Goal: Task Accomplishment & Management: Use online tool/utility

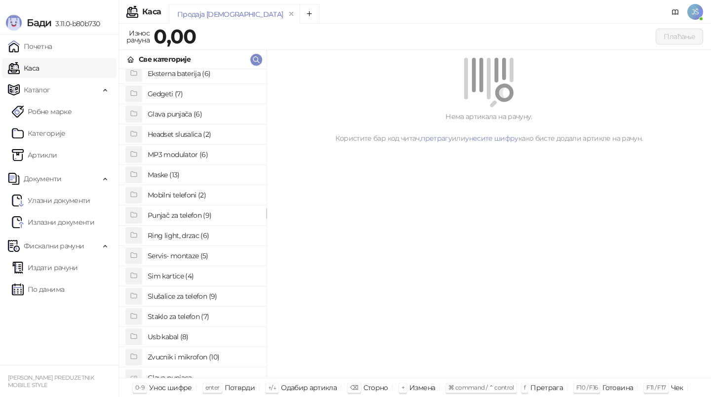
scroll to position [76, 0]
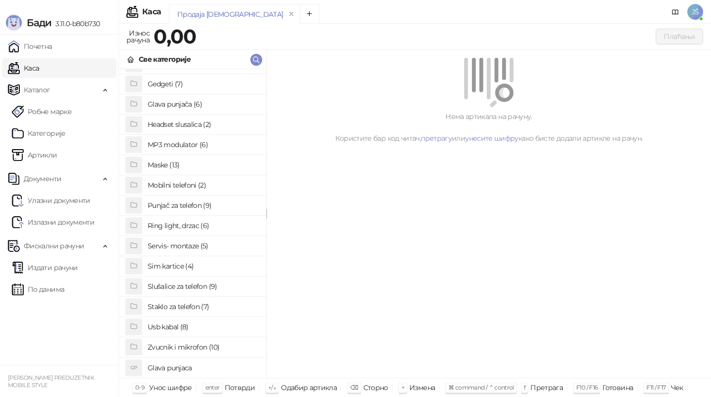
click at [193, 302] on h4 "Staklo za telefon (7)" at bounding box center [203, 307] width 111 height 16
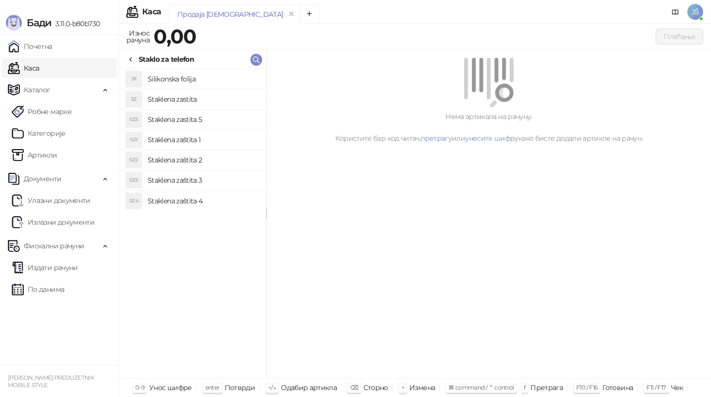
click at [218, 180] on h4 "Staklena zaštita 3" at bounding box center [203, 180] width 111 height 16
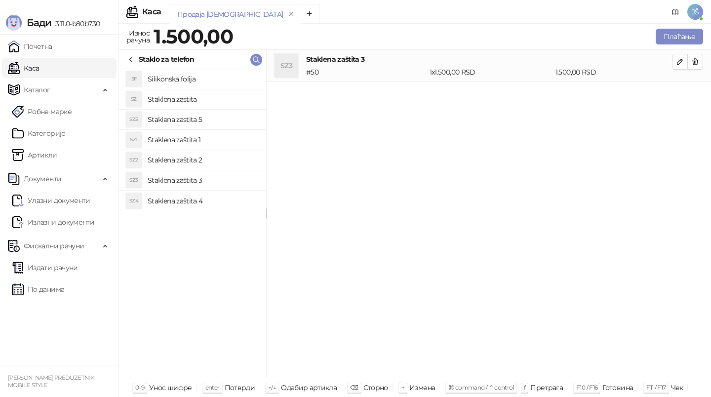
click at [225, 166] on h4 "Staklena zaštita 2" at bounding box center [203, 160] width 111 height 16
click at [694, 65] on icon "button" at bounding box center [695, 62] width 8 height 8
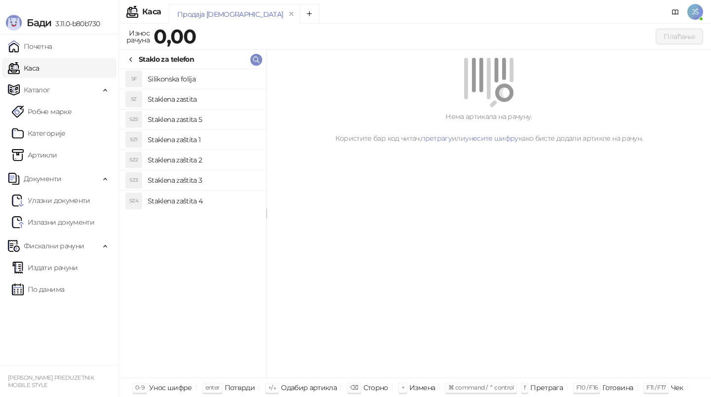
click at [211, 120] on h4 "Staklena zastita 5" at bounding box center [203, 120] width 111 height 16
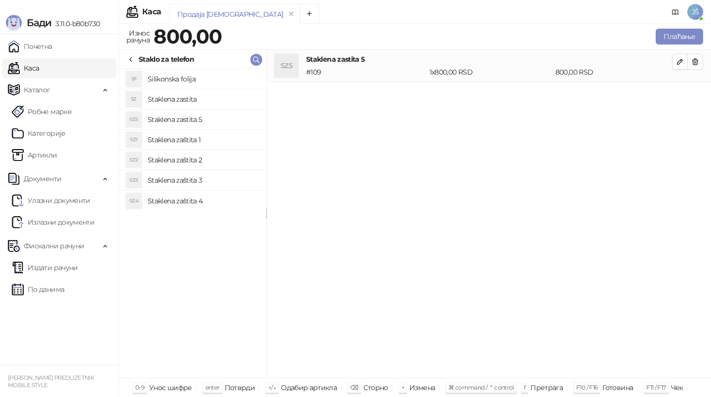
click at [224, 142] on h4 "Staklena zaštita 1" at bounding box center [203, 140] width 111 height 16
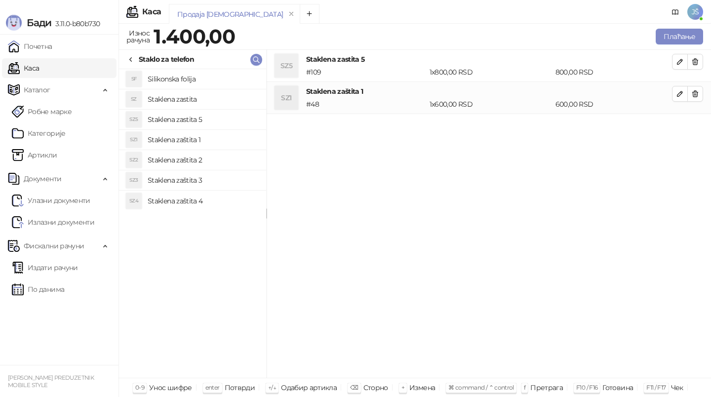
click at [224, 185] on h4 "Staklena zaštita 3" at bounding box center [203, 180] width 111 height 16
click at [226, 96] on h4 "Staklena zastita" at bounding box center [203, 99] width 111 height 16
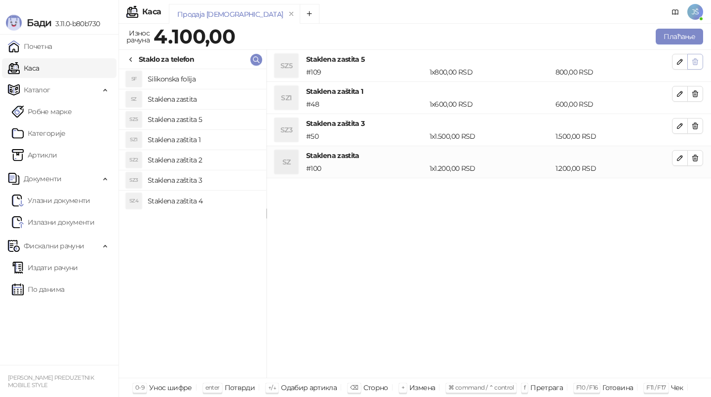
click at [696, 63] on icon "button" at bounding box center [695, 62] width 8 height 8
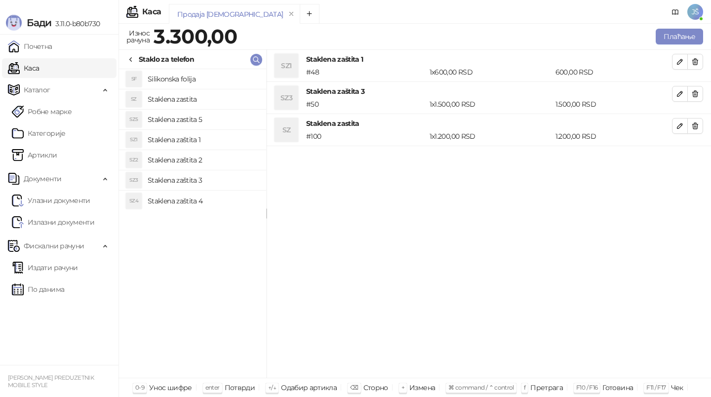
click at [696, 63] on icon "button" at bounding box center [695, 62] width 8 height 8
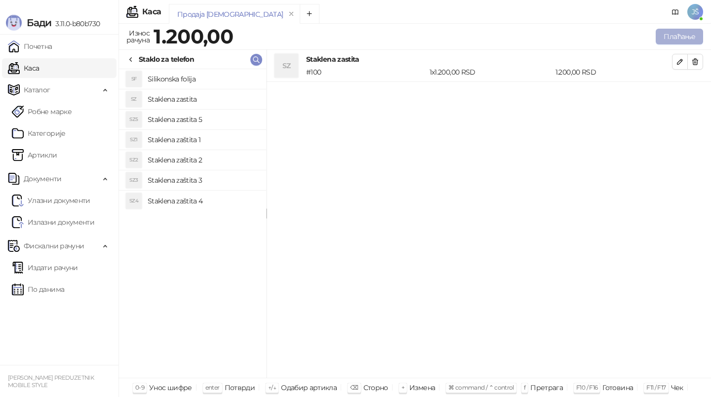
click at [684, 33] on button "Плаћање" at bounding box center [678, 37] width 47 height 16
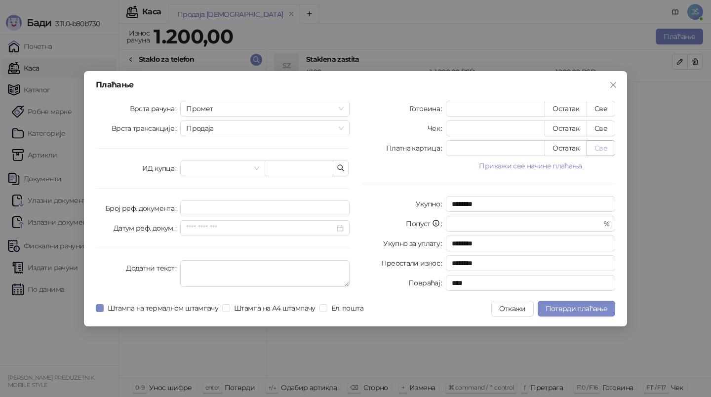
click at [601, 147] on button "Све" at bounding box center [600, 148] width 29 height 16
type input "****"
click at [576, 306] on span "Потврди плаћање" at bounding box center [576, 308] width 62 height 9
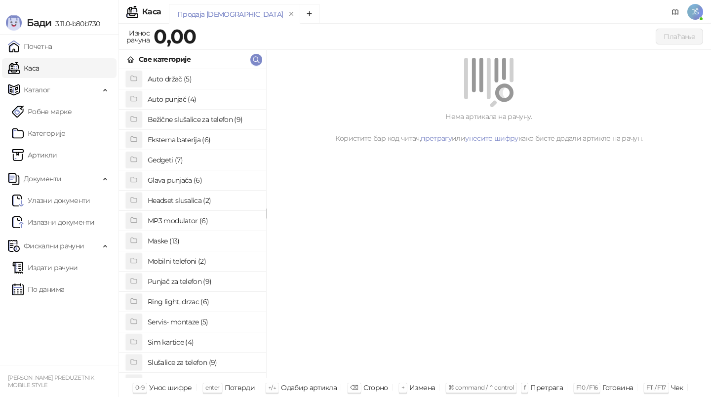
click at [174, 237] on h4 "Maske (13)" at bounding box center [203, 241] width 111 height 16
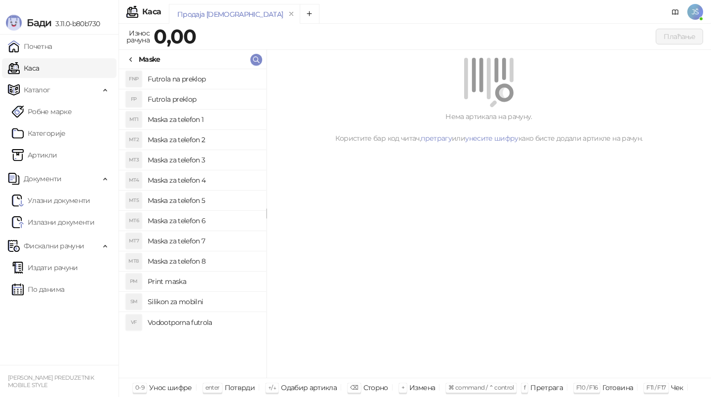
click at [206, 200] on h4 "Maska za telefon 5" at bounding box center [203, 200] width 111 height 16
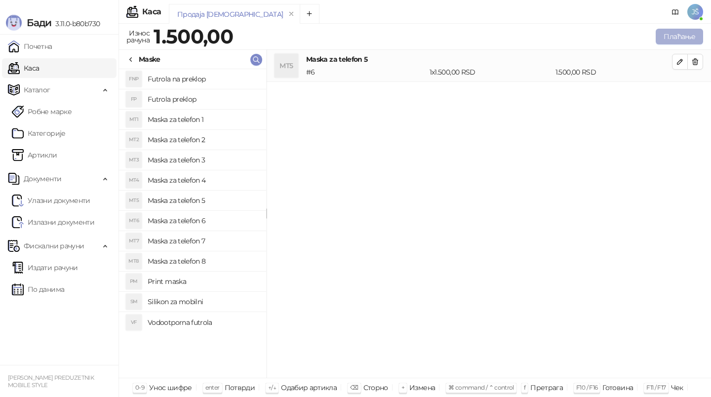
click at [680, 31] on button "Плаћање" at bounding box center [678, 37] width 47 height 16
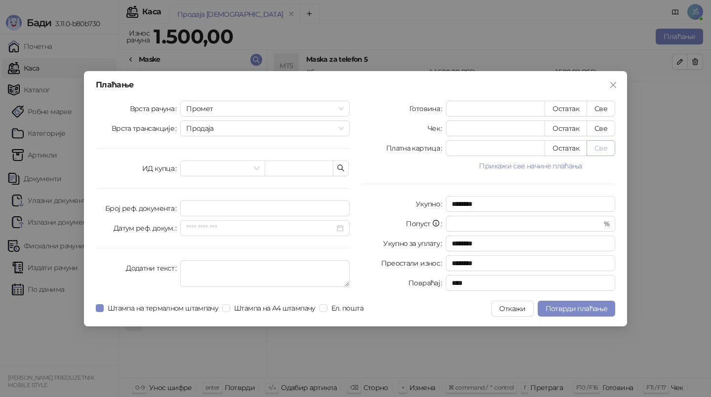
click at [604, 148] on button "Све" at bounding box center [600, 148] width 29 height 16
type input "****"
click at [589, 305] on span "Потврди плаћање" at bounding box center [576, 308] width 62 height 9
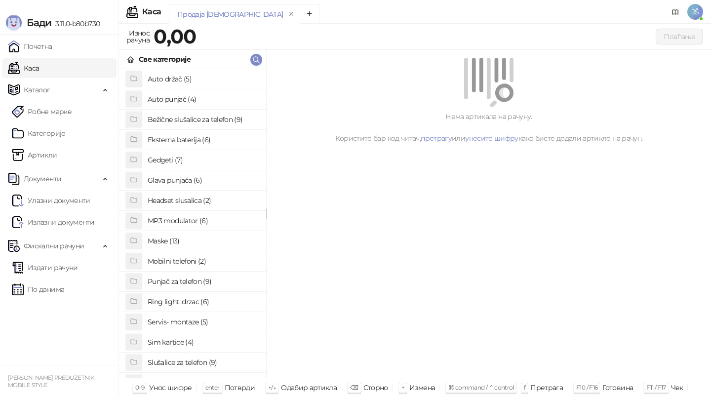
click at [176, 245] on h4 "Maske (13)" at bounding box center [203, 241] width 111 height 16
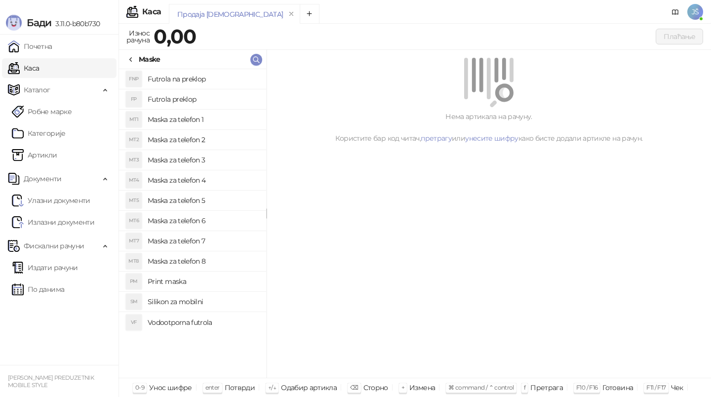
click at [220, 203] on h4 "Maska za telefon 5" at bounding box center [203, 200] width 111 height 16
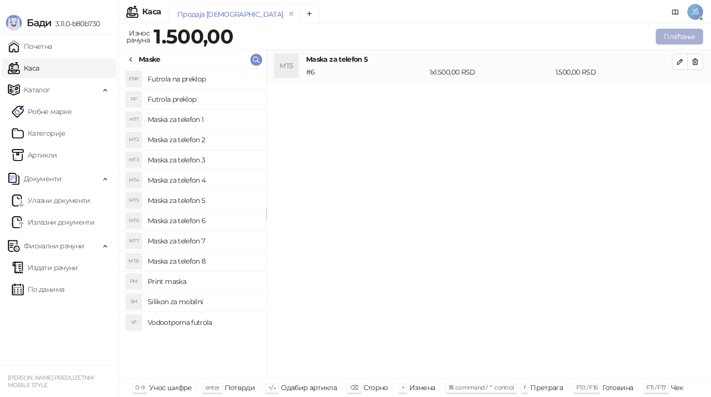
click at [683, 37] on button "Плаћање" at bounding box center [678, 37] width 47 height 16
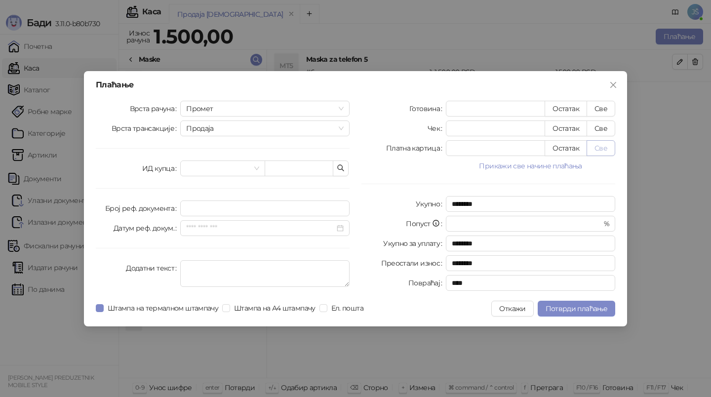
click at [605, 149] on button "Све" at bounding box center [600, 148] width 29 height 16
type input "****"
click at [575, 310] on span "Потврди плаћање" at bounding box center [576, 308] width 62 height 9
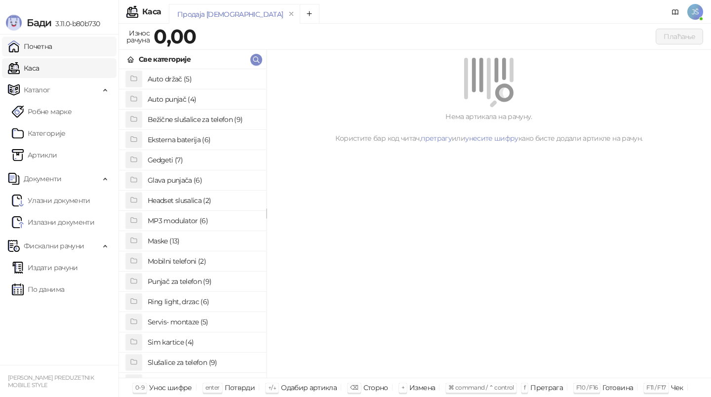
click at [52, 42] on link "Почетна" at bounding box center [30, 47] width 44 height 20
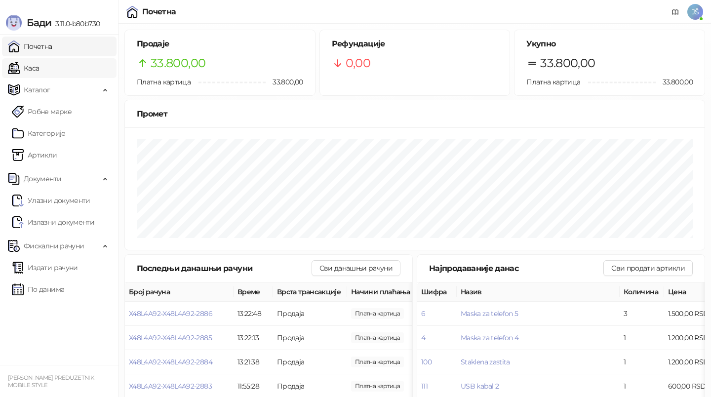
click at [39, 70] on link "Каса" at bounding box center [23, 68] width 31 height 20
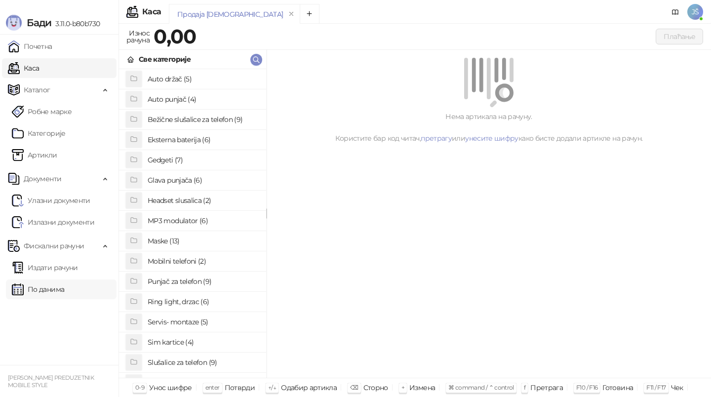
click at [64, 281] on link "По данима" at bounding box center [38, 289] width 52 height 20
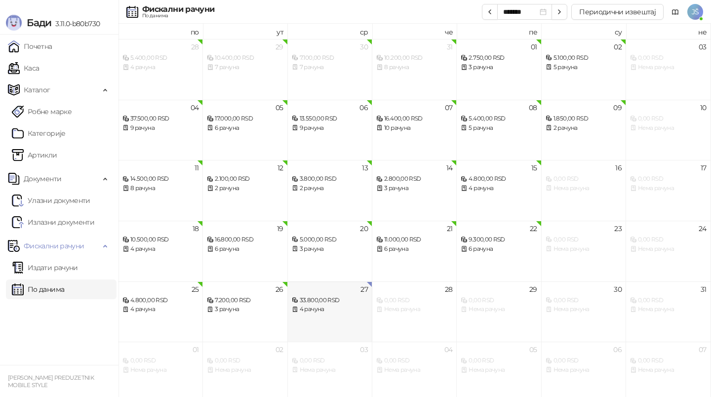
click at [327, 316] on div "27 33.800,00 RSD 4 рачуна" at bounding box center [330, 311] width 84 height 61
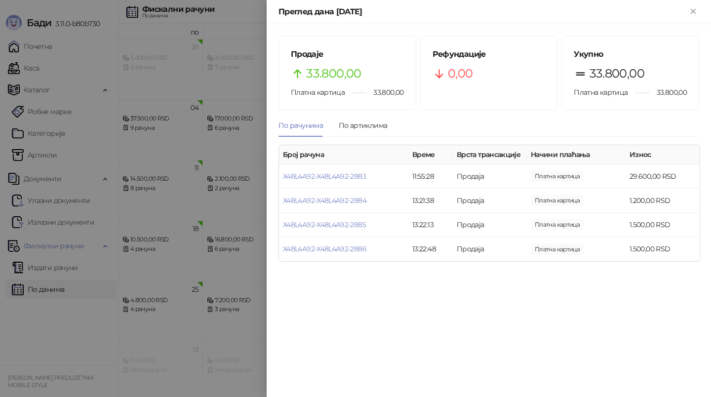
click at [39, 350] on div at bounding box center [355, 198] width 711 height 397
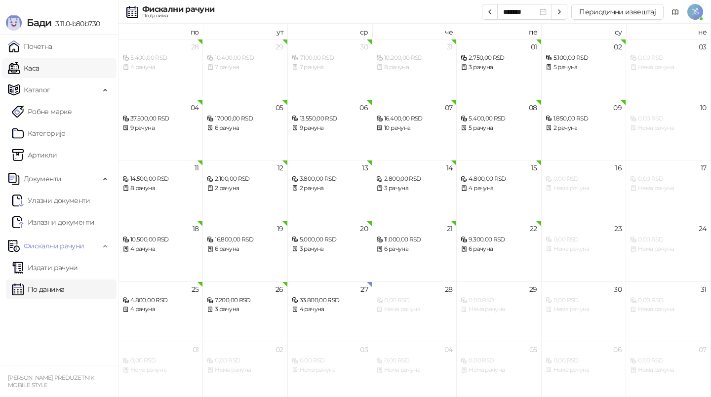
click at [39, 63] on link "Каса" at bounding box center [23, 68] width 31 height 20
